Goal: Task Accomplishment & Management: Complete application form

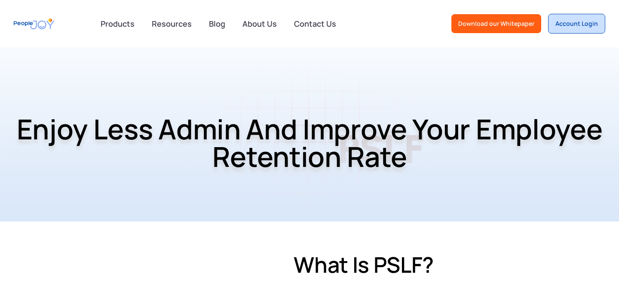
click at [568, 31] on link "Account Login" at bounding box center [576, 24] width 57 height 20
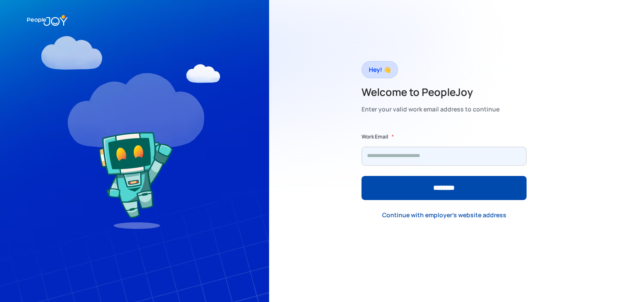
click at [399, 153] on input "Form" at bounding box center [443, 156] width 165 height 19
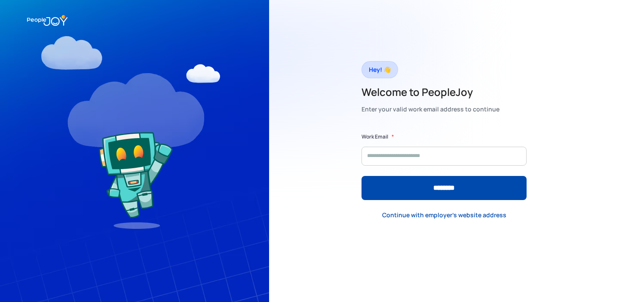
type input "**********"
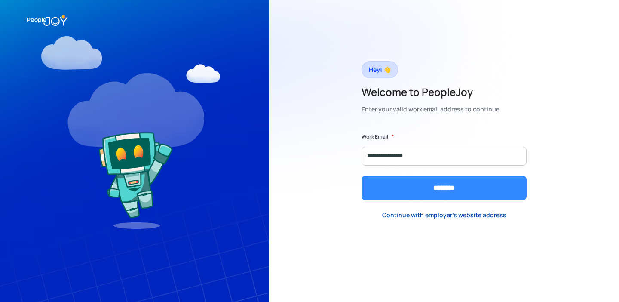
click at [422, 187] on input "********" at bounding box center [443, 188] width 165 height 24
